Goal: Task Accomplishment & Management: Complete application form

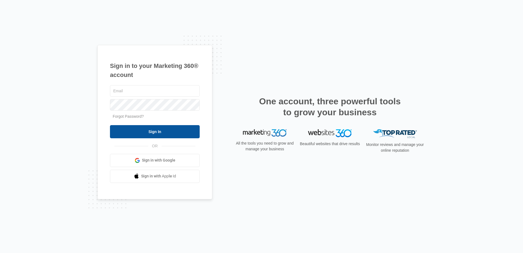
type input "[PERSON_NAME][EMAIL_ADDRESS][DOMAIN_NAME]"
click at [158, 132] on input "Sign In" at bounding box center [155, 131] width 90 height 13
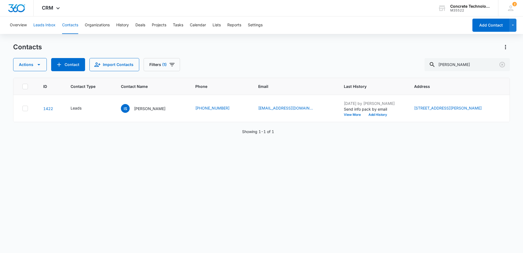
click at [46, 24] on button "Leads Inbox" at bounding box center [44, 25] width 22 height 18
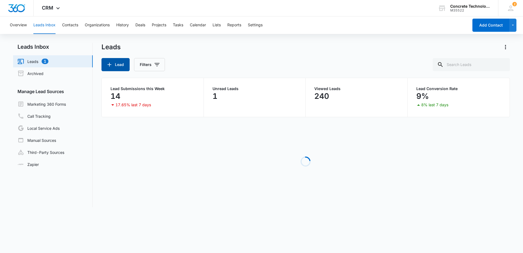
click at [115, 66] on button "Lead" at bounding box center [116, 64] width 28 height 13
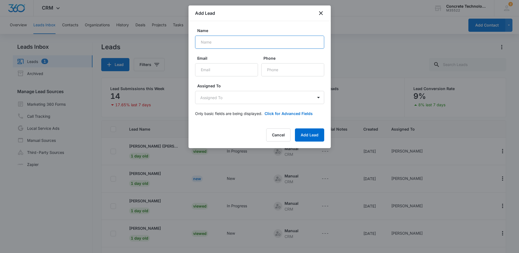
click at [220, 41] on input "Name" at bounding box center [259, 42] width 129 height 13
type input "N"
type input "[PERSON_NAME]"
click at [211, 71] on input "Email" at bounding box center [226, 69] width 63 height 13
paste input "[EMAIL_ADDRESS][DOMAIN_NAME]"
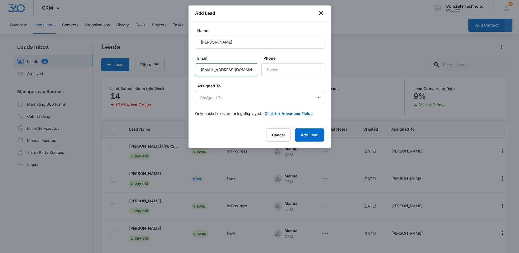
type input "[EMAIL_ADDRESS][DOMAIN_NAME]"
paste input "[PHONE_NUMBER]"
type input "[PHONE_NUMBER]"
click at [317, 99] on body "CRM Apps Reputation Websites Forms CRM Email Social Shop Payments POS Content A…" at bounding box center [259, 147] width 519 height 295
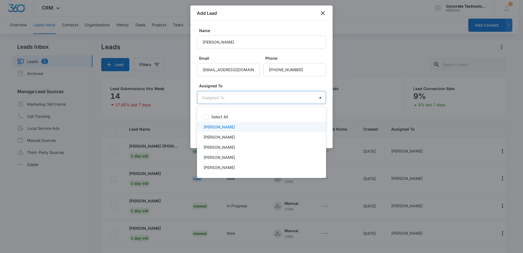
click at [230, 129] on div "[PERSON_NAME]" at bounding box center [261, 127] width 115 height 6
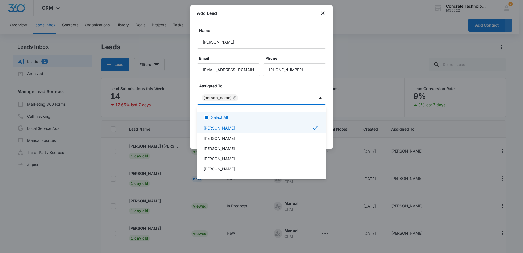
click at [294, 83] on div at bounding box center [261, 126] width 523 height 253
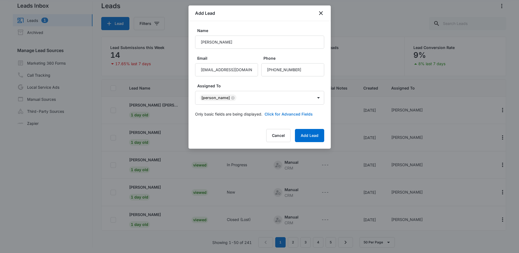
scroll to position [42, 0]
click at [290, 115] on button "Click for Advanced Fields" at bounding box center [289, 114] width 48 height 6
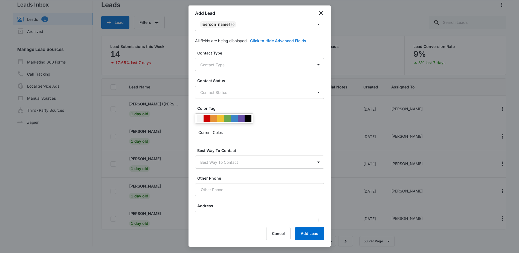
scroll to position [109, 0]
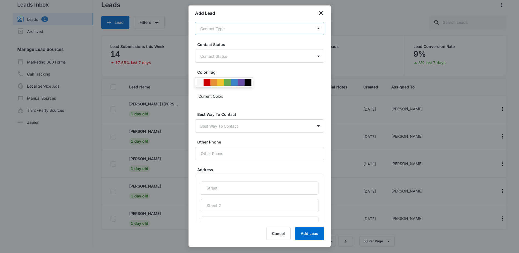
click at [260, 31] on body "CRM Apps Reputation Websites Forms CRM Email Social Shop Payments POS Content A…" at bounding box center [259, 105] width 519 height 295
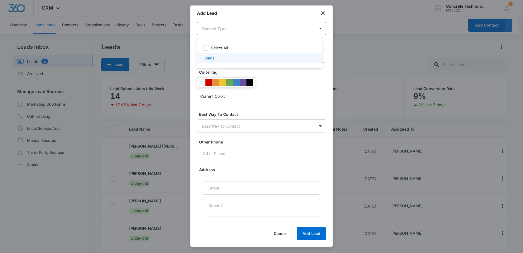
click at [232, 57] on div "Leads" at bounding box center [259, 58] width 111 height 6
click at [298, 83] on div at bounding box center [261, 126] width 523 height 253
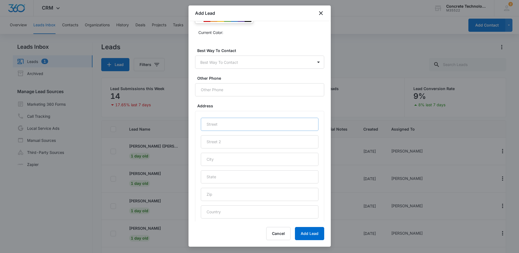
scroll to position [185, 0]
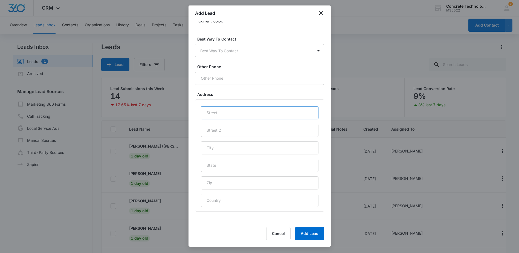
click at [234, 114] on input "text" at bounding box center [260, 112] width 118 height 13
type input "Facebook Lead 9/5"
click at [310, 235] on button "Add Lead" at bounding box center [309, 233] width 29 height 13
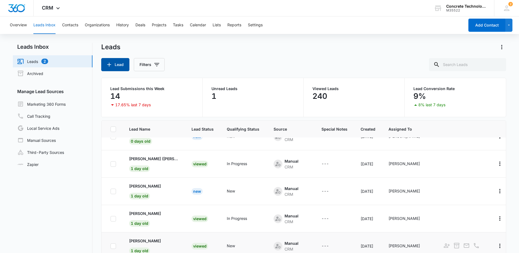
scroll to position [0, 0]
